Goal: Navigation & Orientation: Find specific page/section

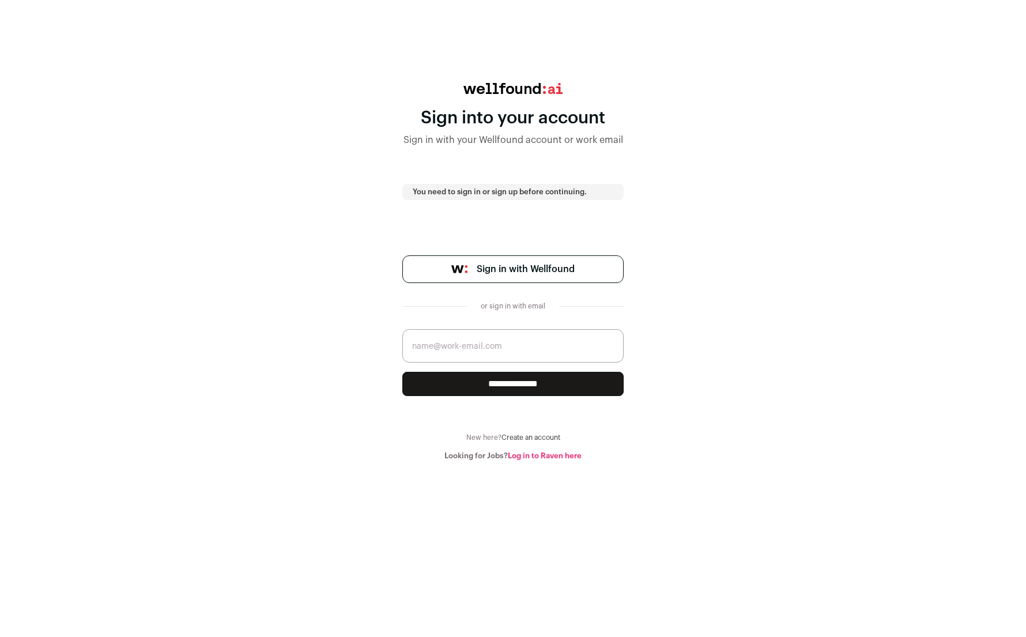
click at [498, 267] on span "Sign in with Wellfound" at bounding box center [526, 269] width 98 height 14
drag, startPoint x: 508, startPoint y: 388, endPoint x: 504, endPoint y: 343, distance: 45.1
click at [504, 343] on form "**********" at bounding box center [512, 362] width 221 height 67
click at [504, 343] on input "email" at bounding box center [512, 345] width 221 height 33
type input "[PERSON_NAME][EMAIL_ADDRESS][PERSON_NAME][DOMAIN_NAME]"
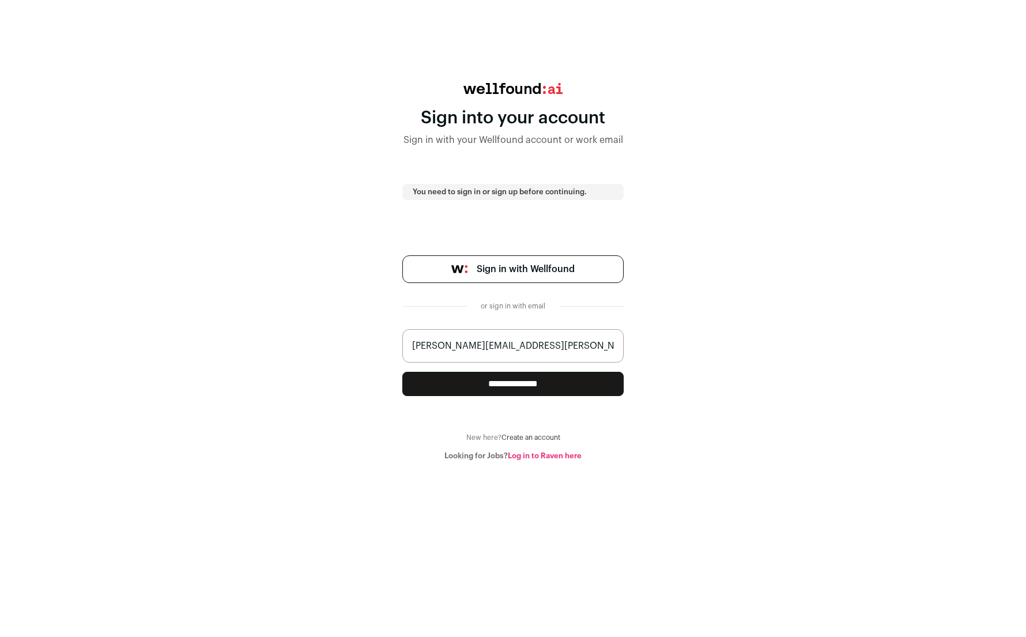
click at [402, 372] on input "**********" at bounding box center [512, 384] width 221 height 24
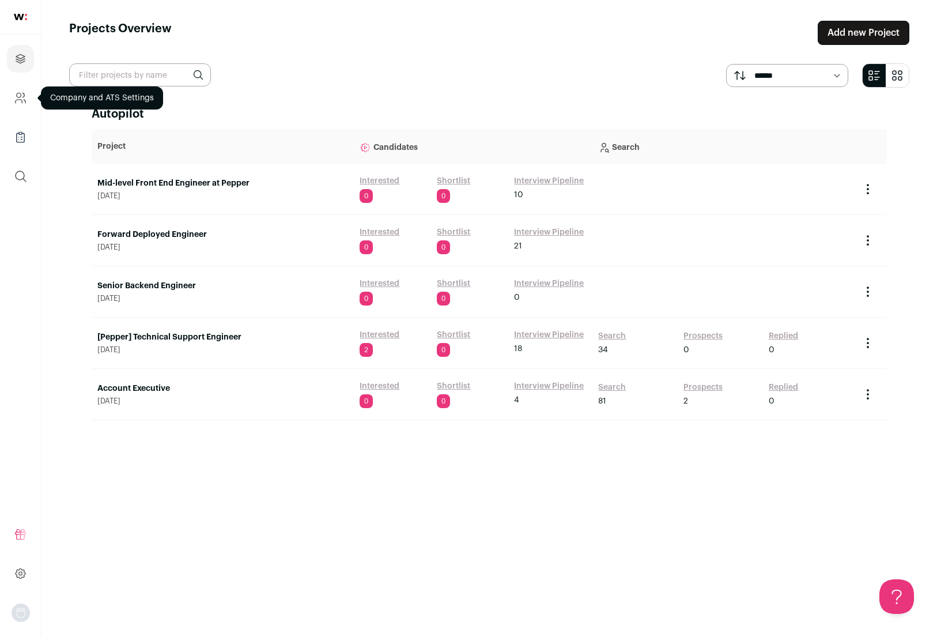
click at [21, 99] on icon "Company and ATS Settings" at bounding box center [20, 98] width 13 height 14
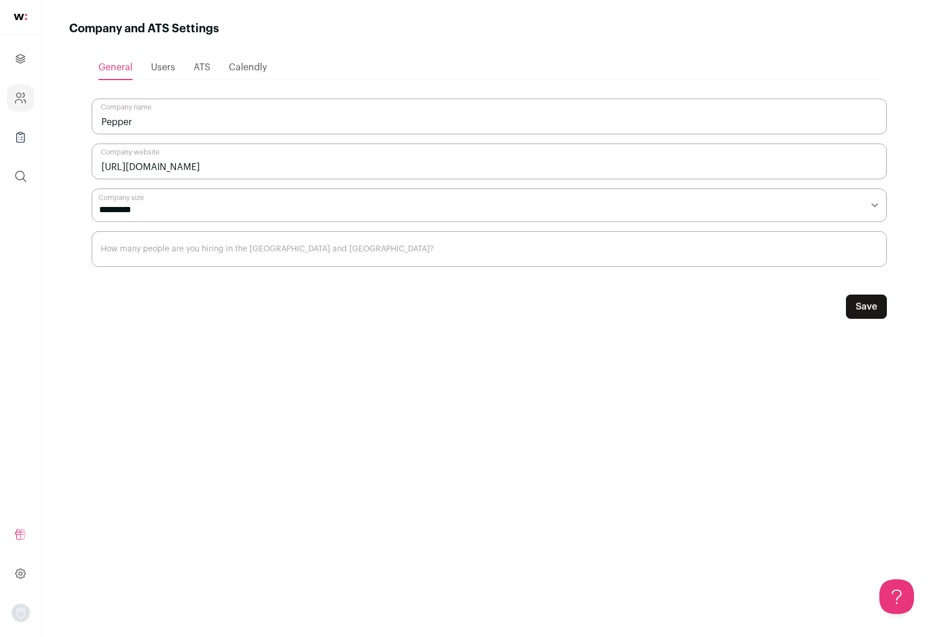
click at [166, 72] on div "Users" at bounding box center [163, 67] width 24 height 23
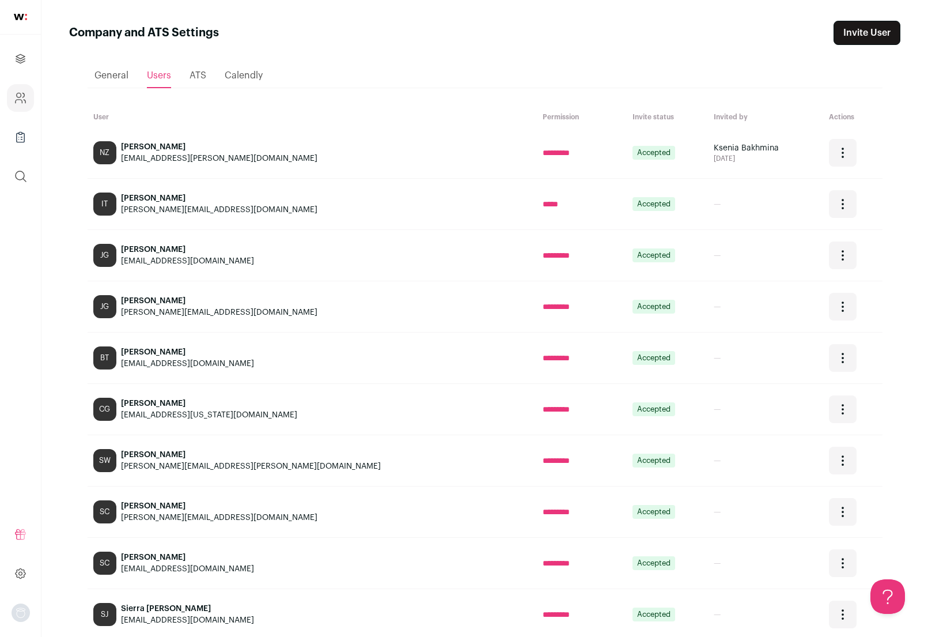
click at [198, 75] on span "ATS" at bounding box center [198, 75] width 17 height 9
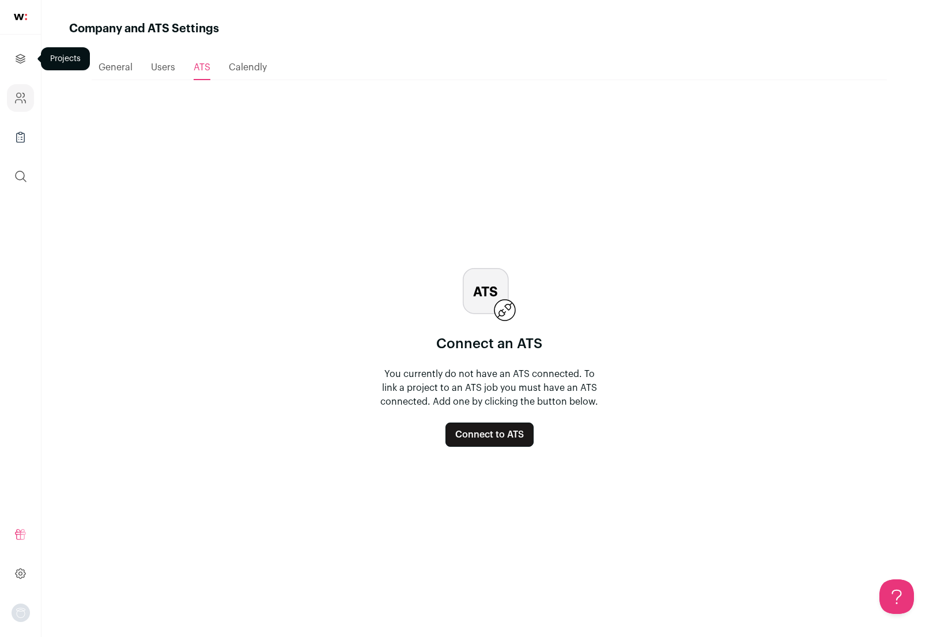
click at [28, 60] on link "Projects" at bounding box center [20, 59] width 27 height 28
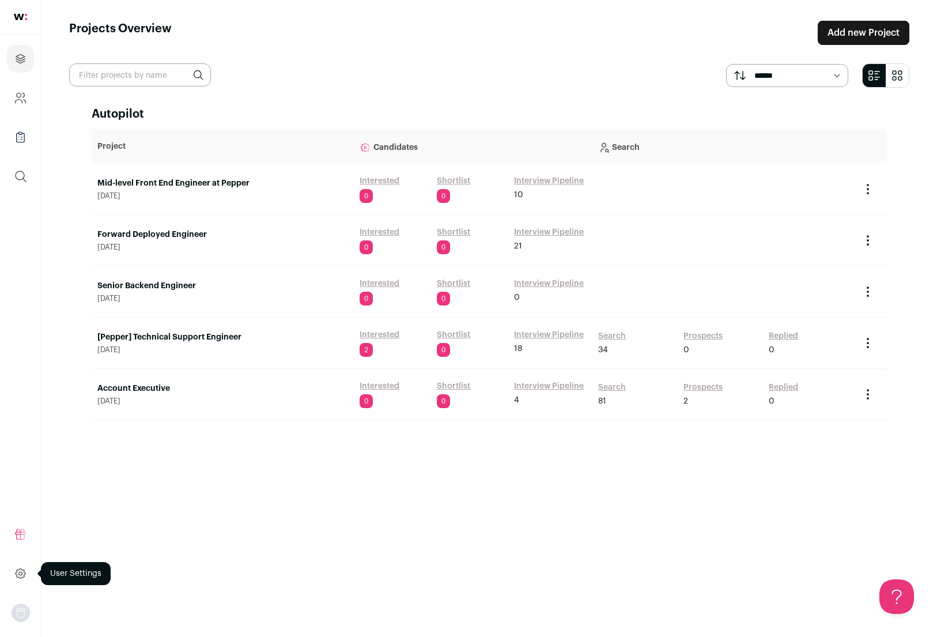
click at [20, 577] on icon at bounding box center [21, 573] width 10 height 10
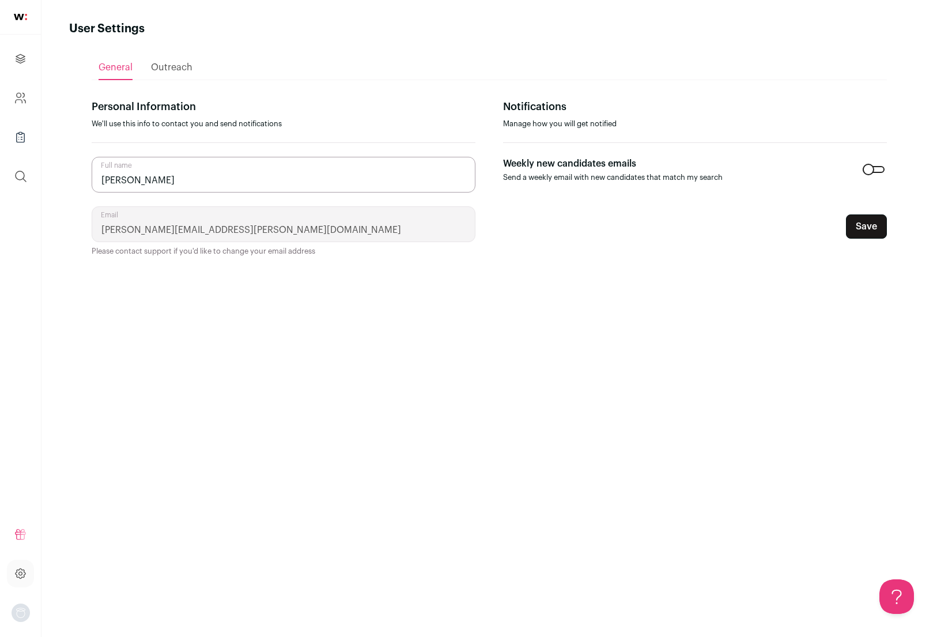
click at [144, 64] on ul "General Outreach" at bounding box center [489, 67] width 795 height 25
drag, startPoint x: 120, startPoint y: 74, endPoint x: 77, endPoint y: 65, distance: 44.2
click at [78, 67] on main "User Settings General Outreach Personal Information We'll use this info to cont…" at bounding box center [488, 318] width 895 height 637
click at [20, 7] on link at bounding box center [20, 17] width 41 height 35
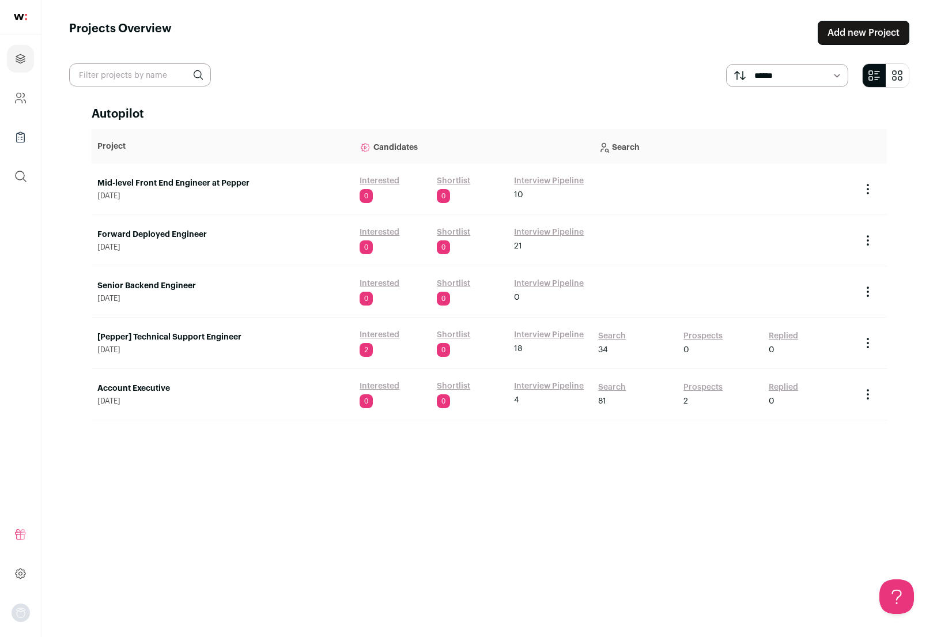
click at [255, 538] on div "Autopilot Project Candidates Search Mid-level Front End Engineer at Pepper Sept…" at bounding box center [489, 361] width 795 height 510
click at [867, 201] on td "Project Actions Archive Project" at bounding box center [871, 189] width 32 height 51
click at [869, 183] on icon "Project Actions" at bounding box center [868, 189] width 14 height 14
click at [909, 169] on main "**********" at bounding box center [488, 318] width 895 height 637
click at [905, 80] on button "submit" at bounding box center [897, 75] width 23 height 23
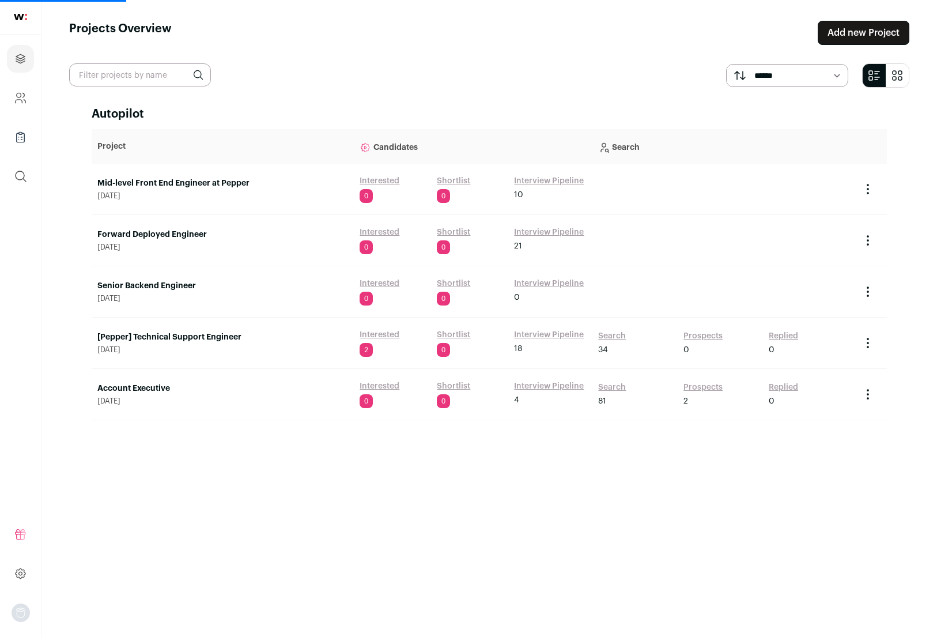
click at [114, 80] on input "text" at bounding box center [140, 74] width 142 height 23
